Goal: Ask a question

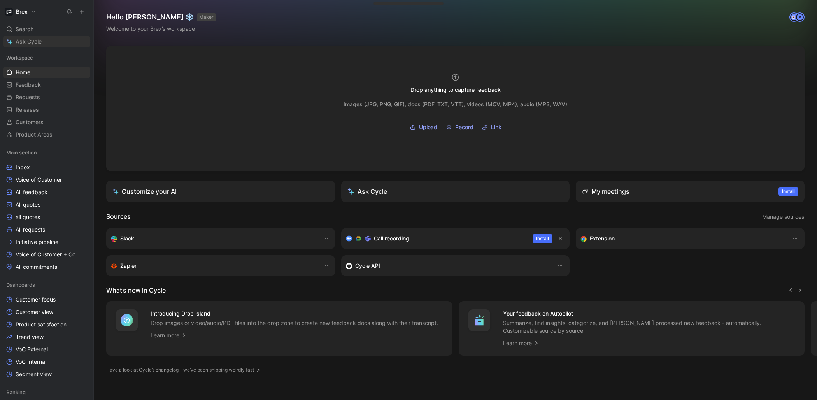
click at [45, 43] on link "Ask Cycle" at bounding box center [46, 42] width 87 height 12
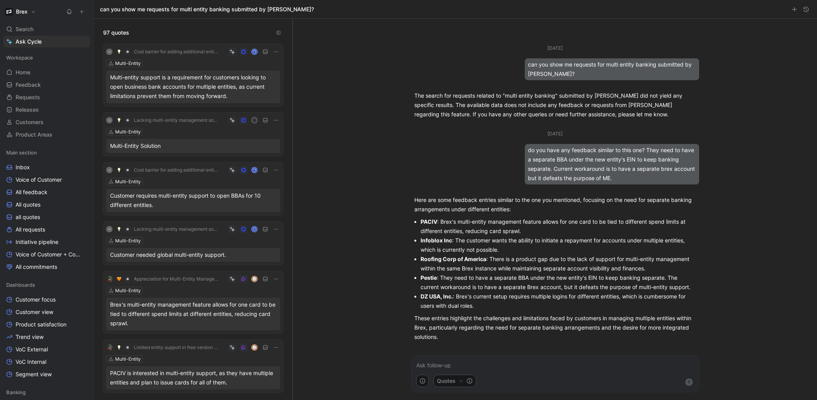
click at [38, 28] on div "Search ⌘ K" at bounding box center [46, 29] width 87 height 12
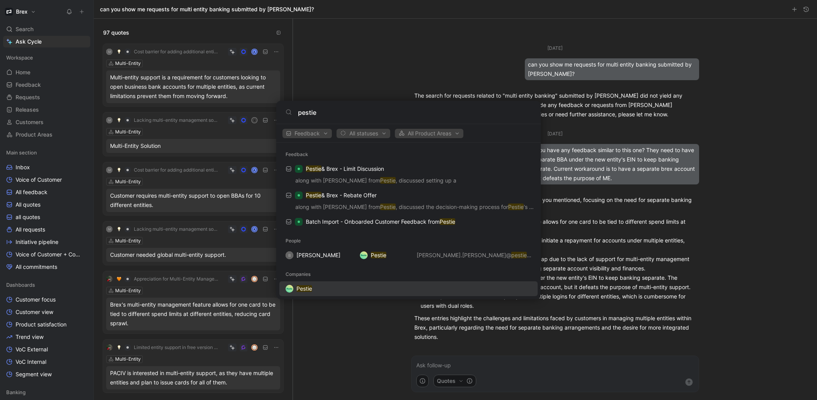
type input "pestie"
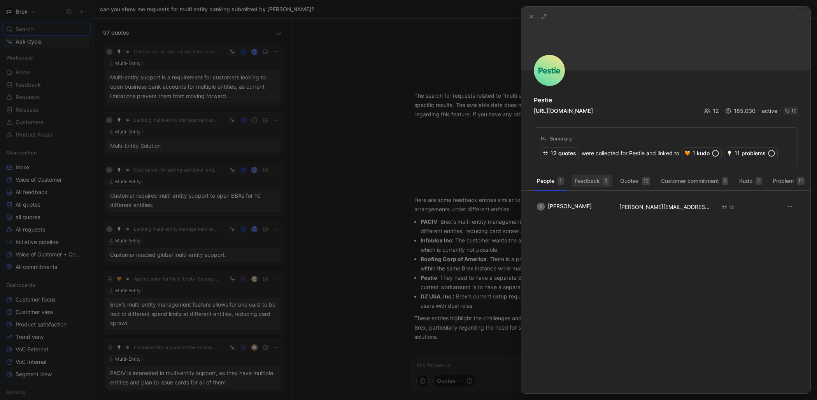
click at [584, 180] on button "Feedback 3" at bounding box center [591, 181] width 41 height 12
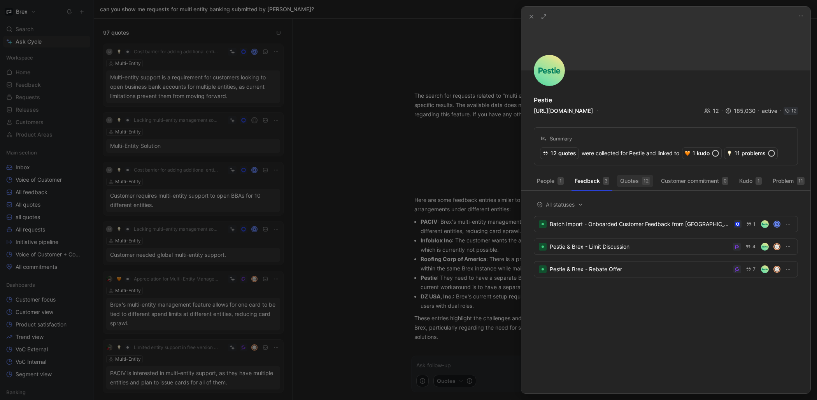
click at [626, 178] on button "Quotes 12" at bounding box center [635, 181] width 36 height 12
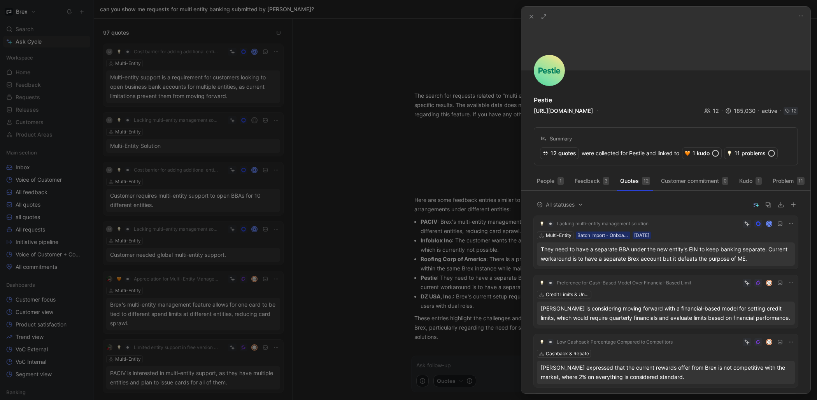
click at [631, 256] on div "They need to have a separate BBA under the new entity's EIN to keep banking sep…" at bounding box center [666, 254] width 250 height 19
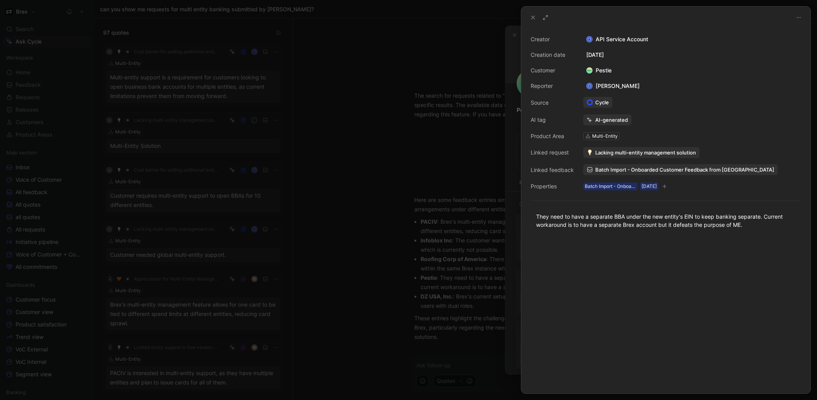
click at [795, 18] on icon at bounding box center [798, 17] width 6 height 6
